Goal: Information Seeking & Learning: Learn about a topic

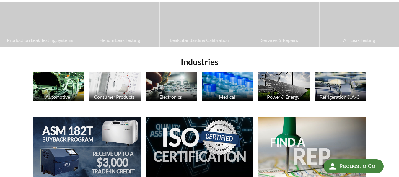
scroll to position [142, 0]
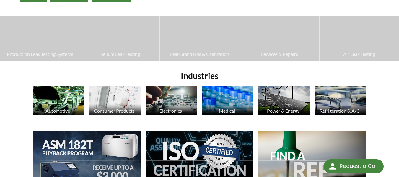
click at [66, 100] on img at bounding box center [59, 100] width 52 height 29
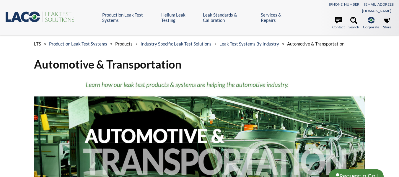
select select "Widget de traducción de idiomas"
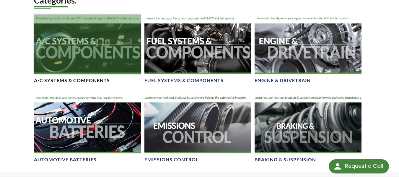
scroll to position [330, 0]
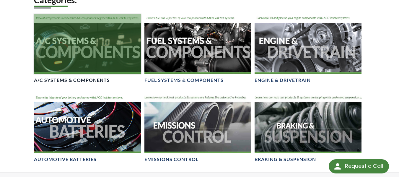
click at [96, 77] on h4 "A/C Systems & Components" at bounding box center [72, 80] width 76 height 6
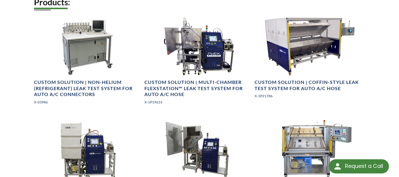
scroll to position [460, 0]
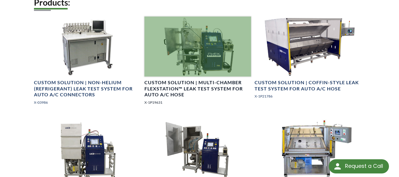
click at [206, 48] on div at bounding box center [197, 47] width 107 height 60
drag, startPoint x: 396, startPoint y: 118, endPoint x: 202, endPoint y: 78, distance: 198.6
click at [202, 79] on h4 "Custom Solution | Multi-Chamber FLEXSTATION™ Leak Test System for Auto A/C Hose" at bounding box center [197, 88] width 107 height 18
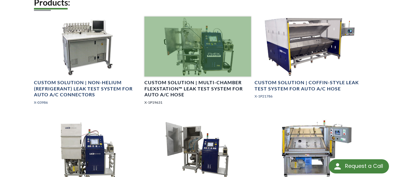
click at [189, 79] on h4 "Custom Solution | Multi-Chamber FLEXSTATION™ Leak Test System for Auto A/C Hose" at bounding box center [197, 88] width 107 height 18
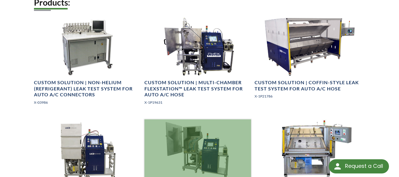
click at [194, 135] on div at bounding box center [197, 149] width 107 height 60
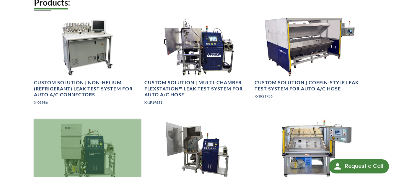
click at [104, 146] on div at bounding box center [87, 149] width 107 height 60
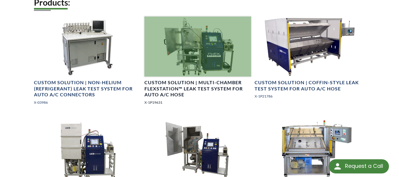
click at [207, 58] on div at bounding box center [197, 47] width 107 height 60
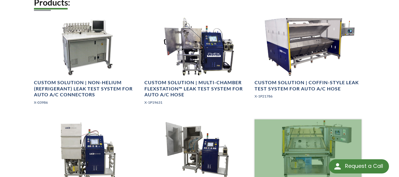
click at [287, 153] on div at bounding box center [307, 149] width 107 height 60
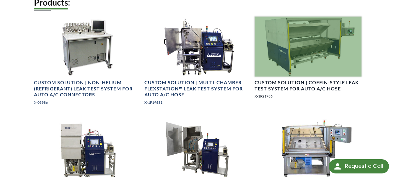
click at [293, 71] on div at bounding box center [307, 47] width 107 height 60
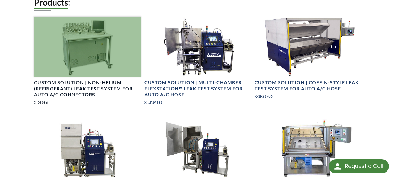
click at [113, 67] on div at bounding box center [87, 47] width 107 height 60
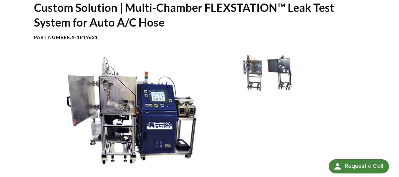
scroll to position [63, 0]
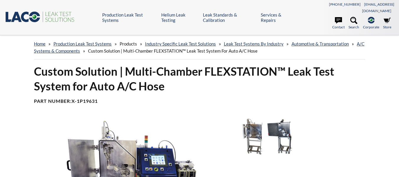
select select "Widget de traducción de idiomas"
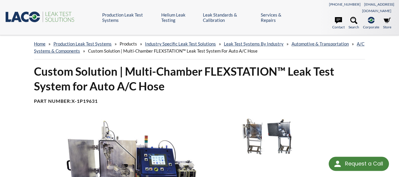
select select "Widget de traducción de idiomas"
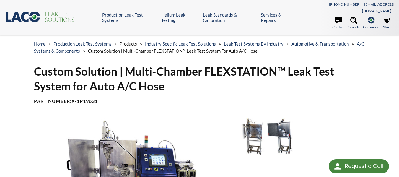
click at [107, 154] on img at bounding box center [129, 173] width 198 height 111
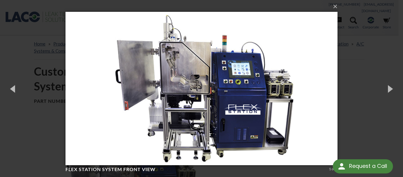
click at [106, 98] on img at bounding box center [202, 88] width 272 height 177
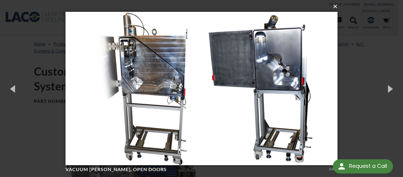
click at [337, 10] on button "×" at bounding box center [203, 6] width 272 height 13
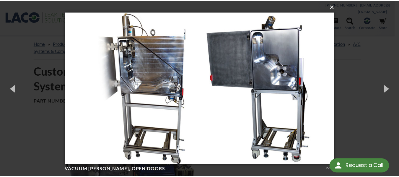
scroll to position [46, 0]
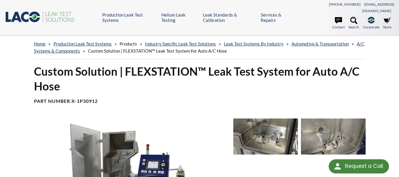
click at [108, 141] on img at bounding box center [129, 173] width 198 height 111
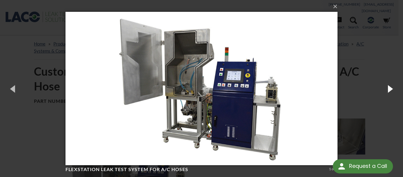
click at [383, 93] on button "button" at bounding box center [390, 88] width 27 height 32
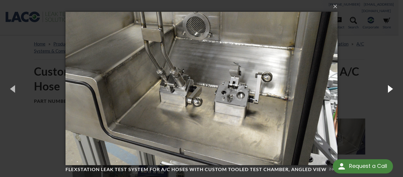
click at [383, 93] on button "button" at bounding box center [390, 88] width 27 height 32
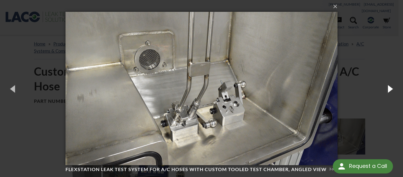
click at [383, 93] on button "button" at bounding box center [390, 88] width 27 height 32
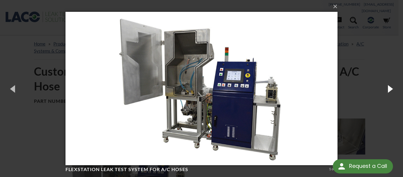
click at [383, 93] on button "button" at bounding box center [390, 88] width 27 height 32
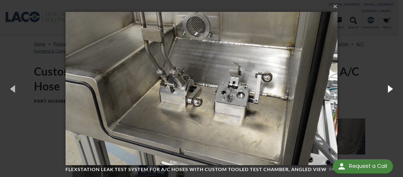
click at [383, 93] on button "button" at bounding box center [390, 88] width 27 height 32
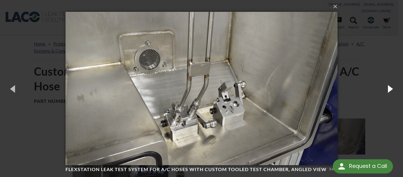
click at [383, 93] on button "button" at bounding box center [390, 88] width 27 height 32
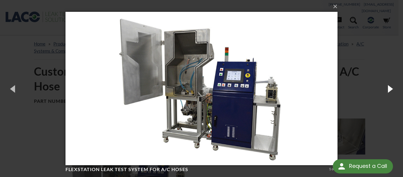
click at [383, 93] on button "button" at bounding box center [390, 88] width 27 height 32
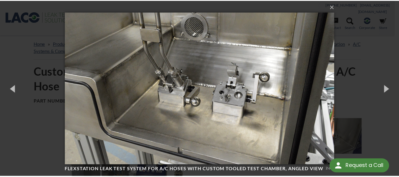
scroll to position [46, 0]
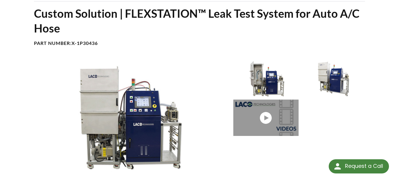
scroll to position [60, 0]
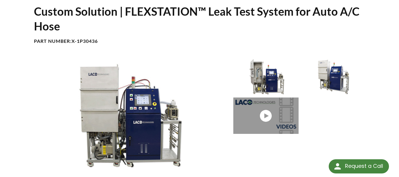
click at [142, 109] on img at bounding box center [129, 113] width 198 height 111
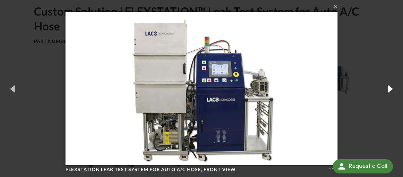
click at [385, 91] on button "button" at bounding box center [390, 88] width 27 height 32
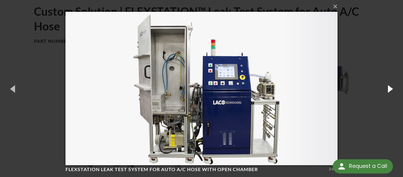
click at [385, 91] on button "button" at bounding box center [390, 88] width 27 height 32
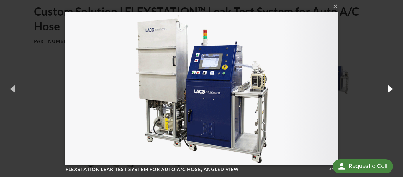
click at [385, 91] on button "button" at bounding box center [390, 88] width 27 height 32
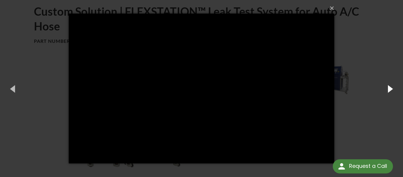
click at [385, 91] on button "button" at bounding box center [390, 88] width 27 height 32
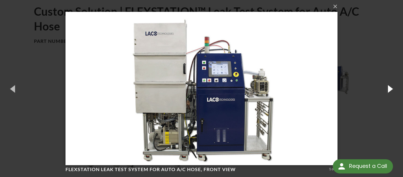
click at [385, 91] on button "button" at bounding box center [390, 88] width 27 height 32
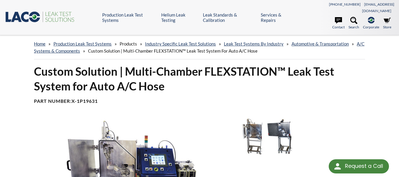
click at [132, 148] on img at bounding box center [129, 173] width 198 height 111
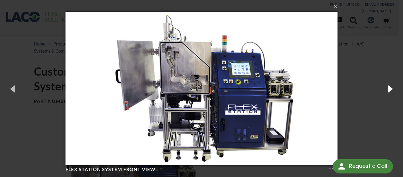
click at [383, 94] on button "button" at bounding box center [390, 88] width 27 height 32
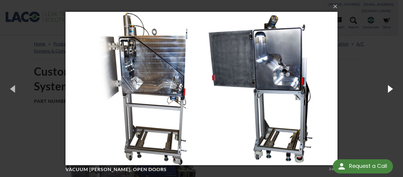
click at [383, 94] on button "button" at bounding box center [390, 88] width 27 height 32
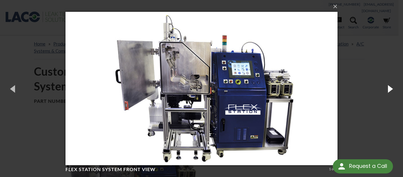
click at [383, 94] on button "button" at bounding box center [390, 88] width 27 height 32
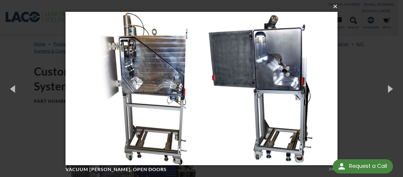
click at [333, 8] on button "×" at bounding box center [203, 6] width 272 height 13
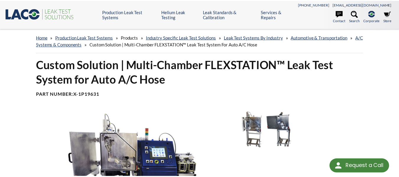
scroll to position [46, 0]
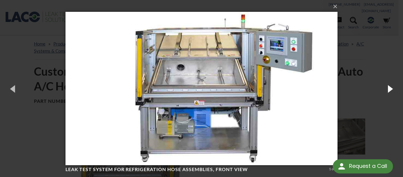
click at [383, 92] on button "button" at bounding box center [390, 88] width 27 height 32
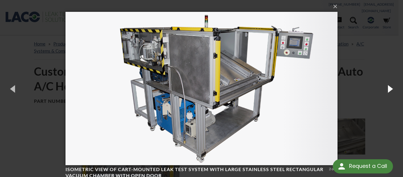
click at [383, 92] on button "button" at bounding box center [390, 88] width 27 height 32
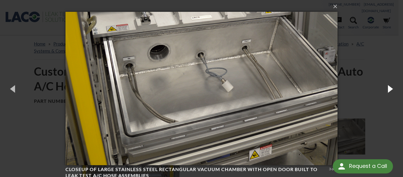
click at [385, 91] on button "button" at bounding box center [390, 88] width 27 height 32
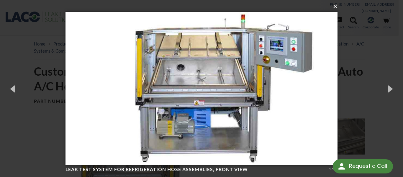
click at [333, 9] on button "×" at bounding box center [203, 6] width 272 height 13
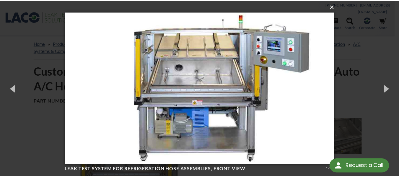
scroll to position [46, 0]
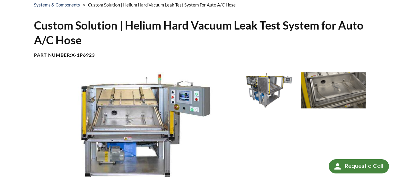
click at [138, 119] on img at bounding box center [129, 127] width 198 height 111
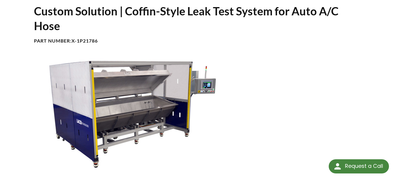
scroll to position [63, 0]
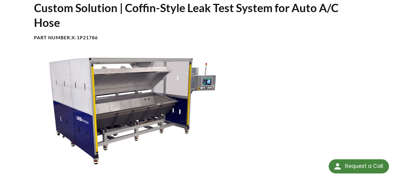
click at [148, 98] on img at bounding box center [129, 110] width 198 height 111
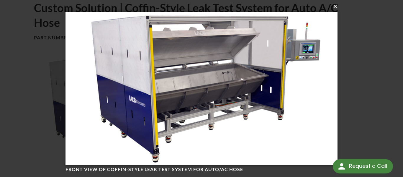
click at [335, 8] on button "×" at bounding box center [203, 6] width 272 height 13
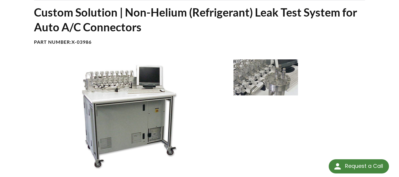
scroll to position [54, 0]
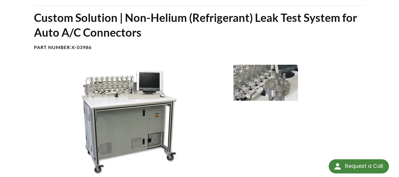
click at [156, 105] on img at bounding box center [129, 120] width 198 height 111
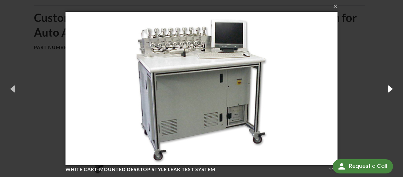
click at [388, 94] on button "button" at bounding box center [390, 88] width 27 height 32
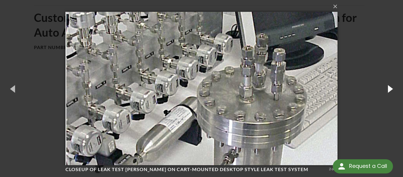
click at [388, 94] on button "button" at bounding box center [390, 88] width 27 height 32
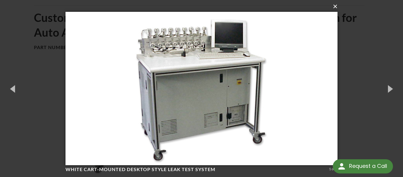
click at [332, 6] on button "×" at bounding box center [203, 6] width 272 height 13
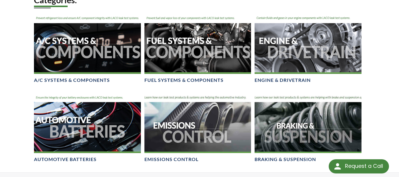
select select "Widget de traducción de idiomas"
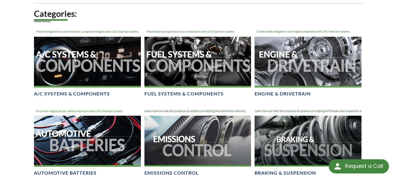
scroll to position [317, 0]
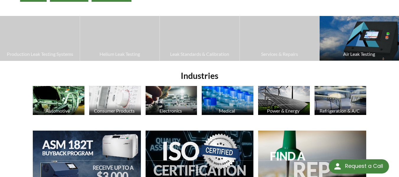
select select "Widget de traducción de idiomas"
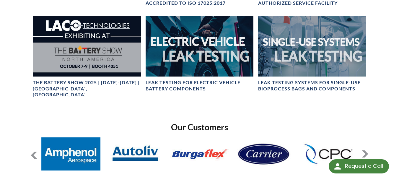
scroll to position [352, 0]
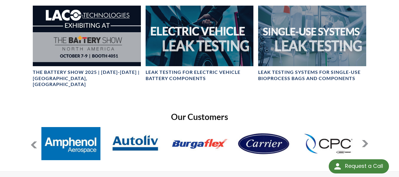
click at [366, 140] on button at bounding box center [364, 143] width 7 height 7
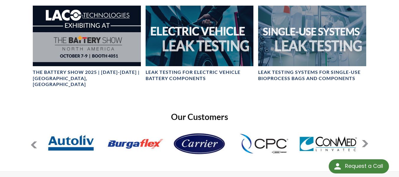
click at [366, 140] on button at bounding box center [364, 143] width 7 height 7
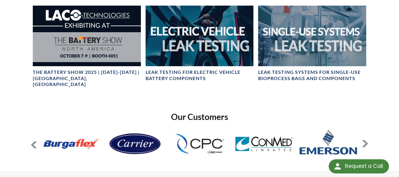
click at [366, 140] on button at bounding box center [364, 143] width 7 height 7
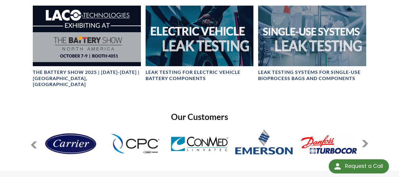
click at [366, 140] on button at bounding box center [364, 143] width 7 height 7
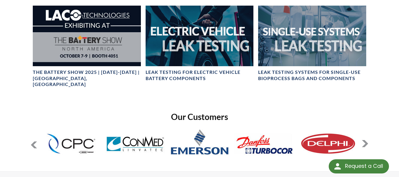
click at [366, 140] on button at bounding box center [364, 143] width 7 height 7
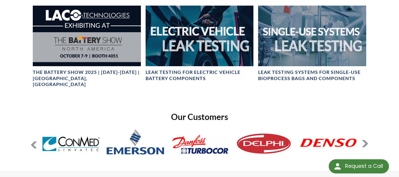
click at [366, 140] on button at bounding box center [364, 143] width 7 height 7
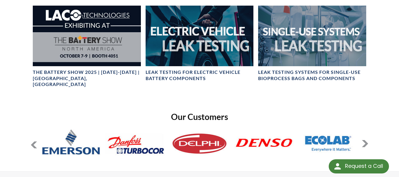
click at [366, 140] on button at bounding box center [364, 143] width 7 height 7
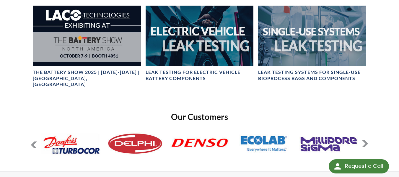
click at [366, 140] on button at bounding box center [364, 143] width 7 height 7
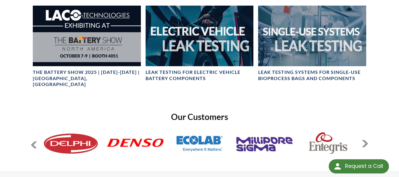
click at [366, 140] on button at bounding box center [364, 143] width 7 height 7
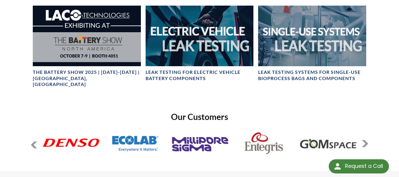
click at [366, 140] on button at bounding box center [364, 143] width 7 height 7
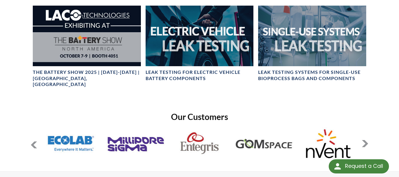
click at [366, 140] on button at bounding box center [364, 143] width 7 height 7
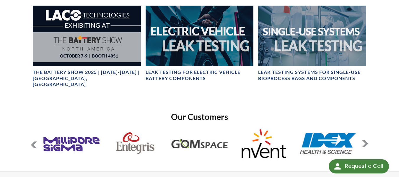
click at [366, 140] on button at bounding box center [364, 143] width 7 height 7
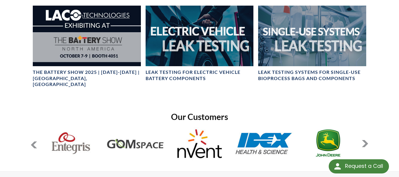
click at [366, 140] on button at bounding box center [364, 143] width 7 height 7
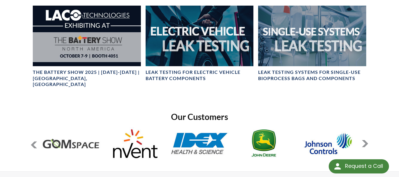
click at [366, 140] on button at bounding box center [364, 143] width 7 height 7
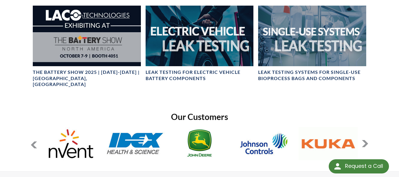
click at [366, 140] on button at bounding box center [364, 143] width 7 height 7
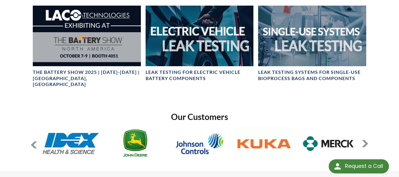
click at [366, 140] on button at bounding box center [364, 143] width 7 height 7
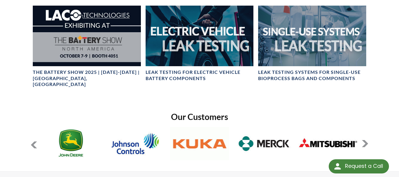
click at [366, 140] on button at bounding box center [364, 143] width 7 height 7
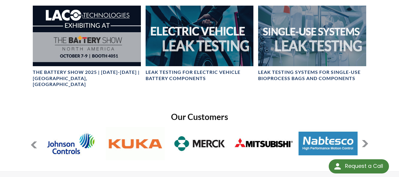
click at [366, 140] on button at bounding box center [364, 143] width 7 height 7
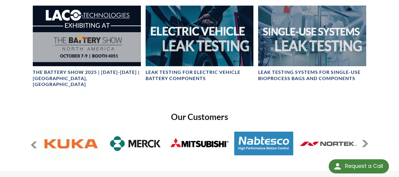
click at [366, 140] on button at bounding box center [364, 143] width 7 height 7
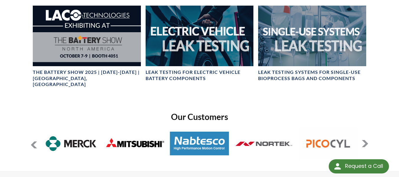
click at [366, 140] on button at bounding box center [364, 143] width 7 height 7
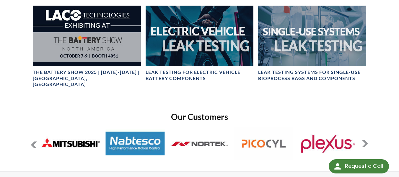
click at [366, 140] on button at bounding box center [364, 143] width 7 height 7
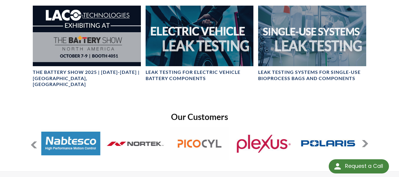
click at [366, 140] on button at bounding box center [364, 143] width 7 height 7
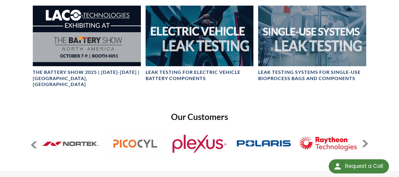
click at [366, 140] on button at bounding box center [364, 143] width 7 height 7
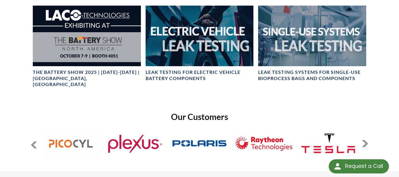
click at [366, 140] on button at bounding box center [364, 143] width 7 height 7
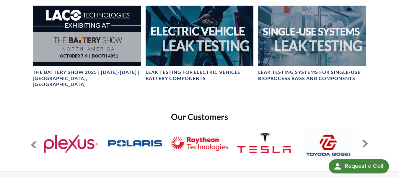
click at [366, 140] on button at bounding box center [364, 143] width 7 height 7
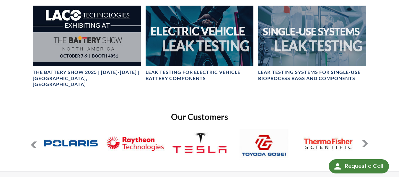
click at [366, 140] on button at bounding box center [364, 143] width 7 height 7
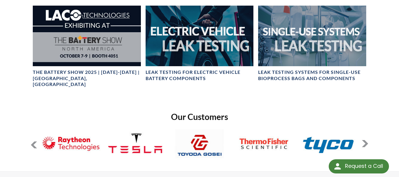
click at [366, 140] on button at bounding box center [364, 143] width 7 height 7
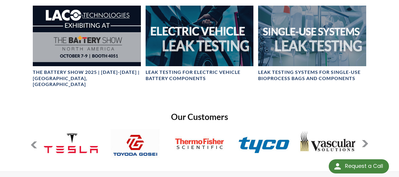
click at [366, 140] on button at bounding box center [364, 143] width 7 height 7
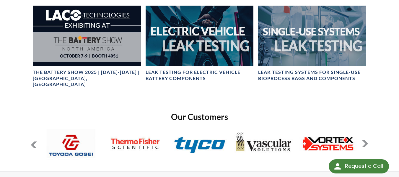
click at [366, 140] on button at bounding box center [364, 143] width 7 height 7
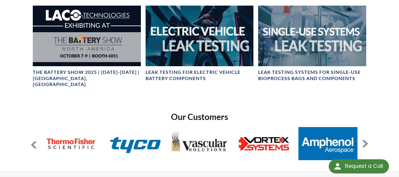
click at [366, 140] on button at bounding box center [364, 143] width 7 height 7
